Goal: Task Accomplishment & Management: Manage account settings

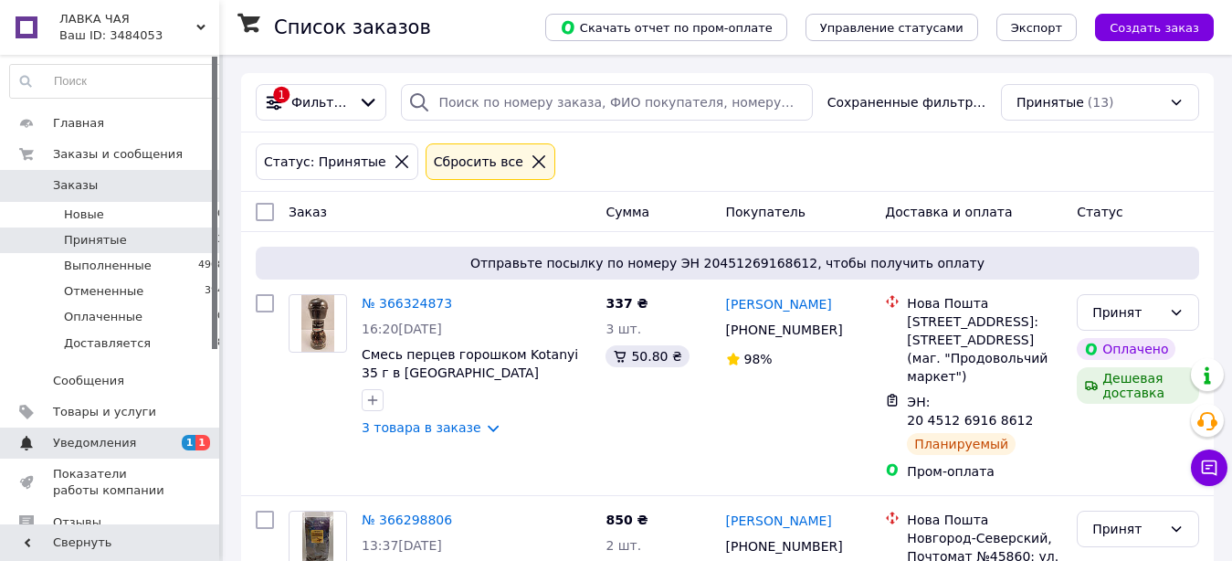
click at [147, 437] on span "Уведомления" at bounding box center [111, 443] width 116 height 16
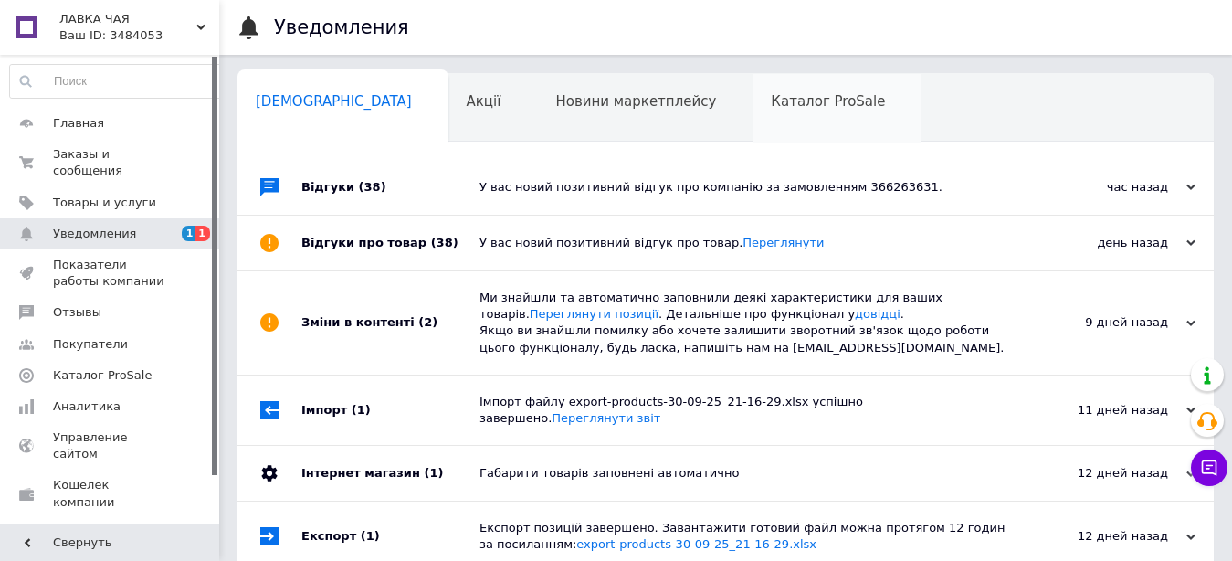
click at [771, 97] on span "Каталог ProSale" at bounding box center [828, 101] width 114 height 16
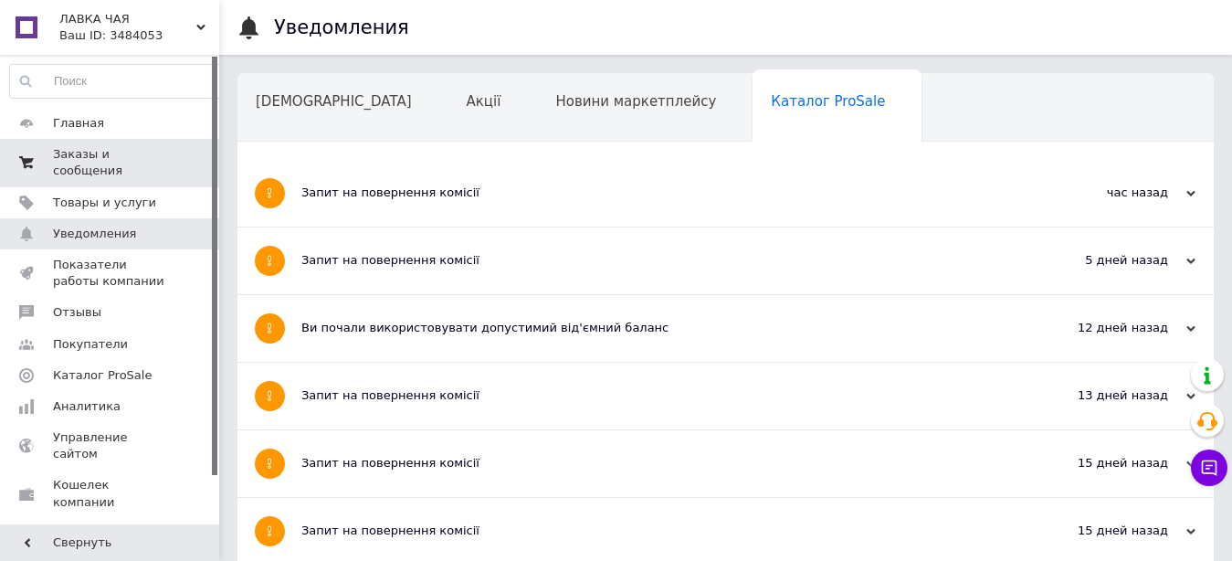
click at [79, 149] on span "Заказы и сообщения" at bounding box center [111, 162] width 116 height 33
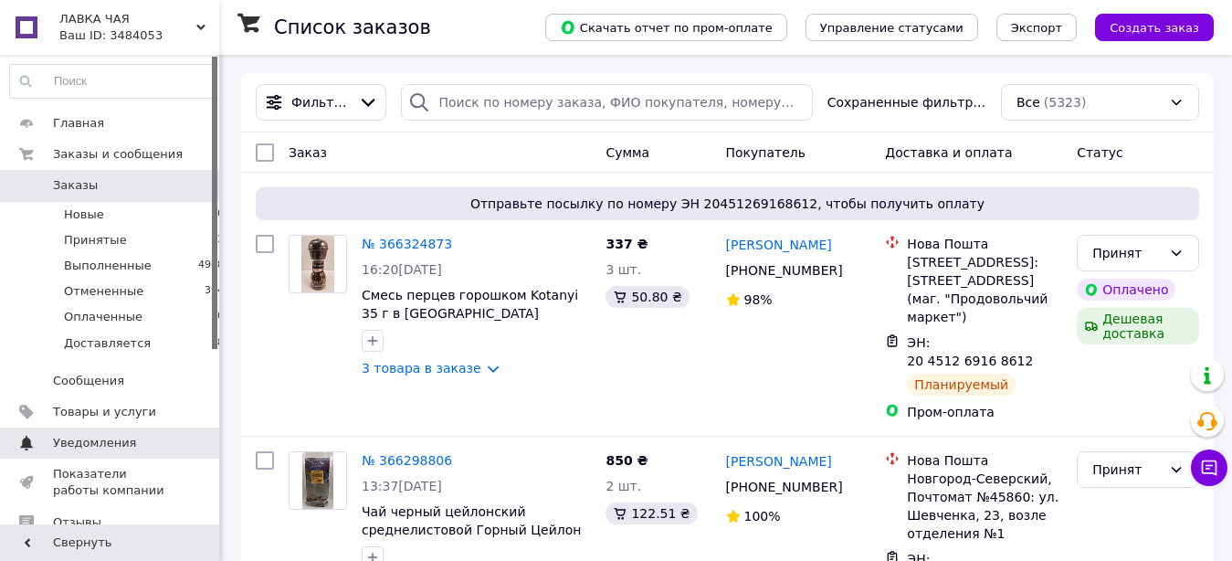
scroll to position [93, 0]
